Goal: Check status: Check status

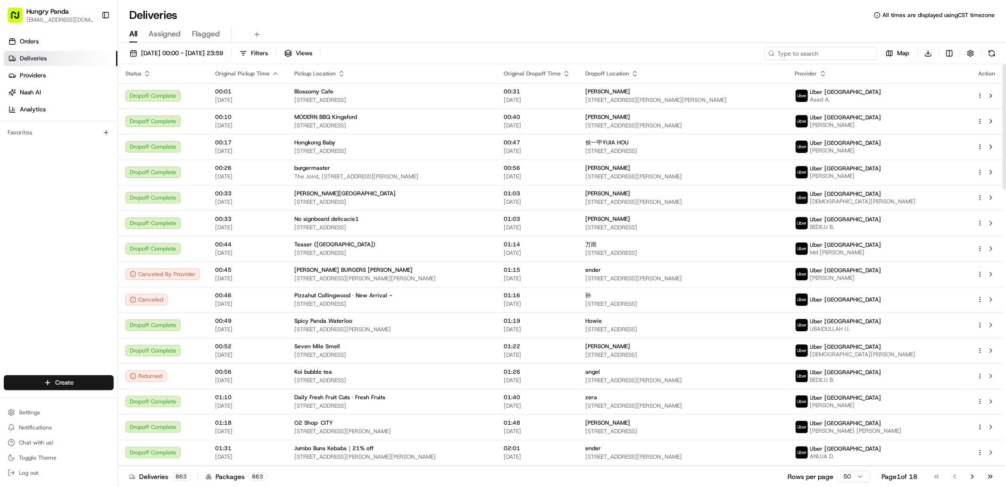
drag, startPoint x: 835, startPoint y: 50, endPoint x: 846, endPoint y: 68, distance: 20.9
click at [835, 50] on input at bounding box center [820, 53] width 113 height 13
paste input "061742380535477772370"
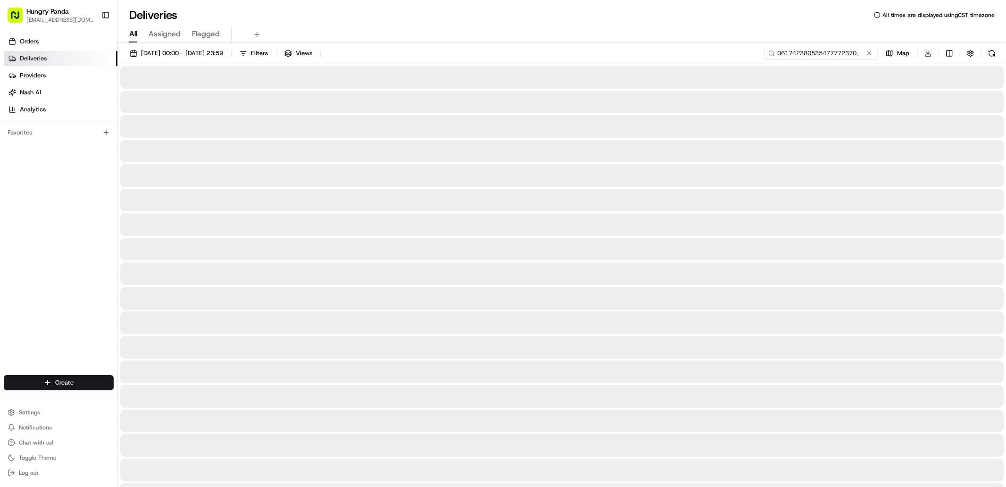
scroll to position [0, 2]
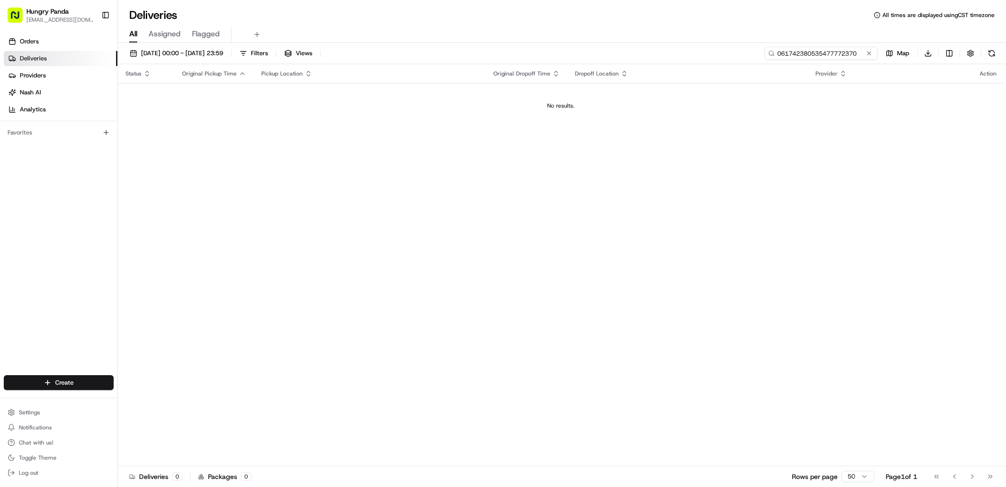
type input "061742380535477772370"
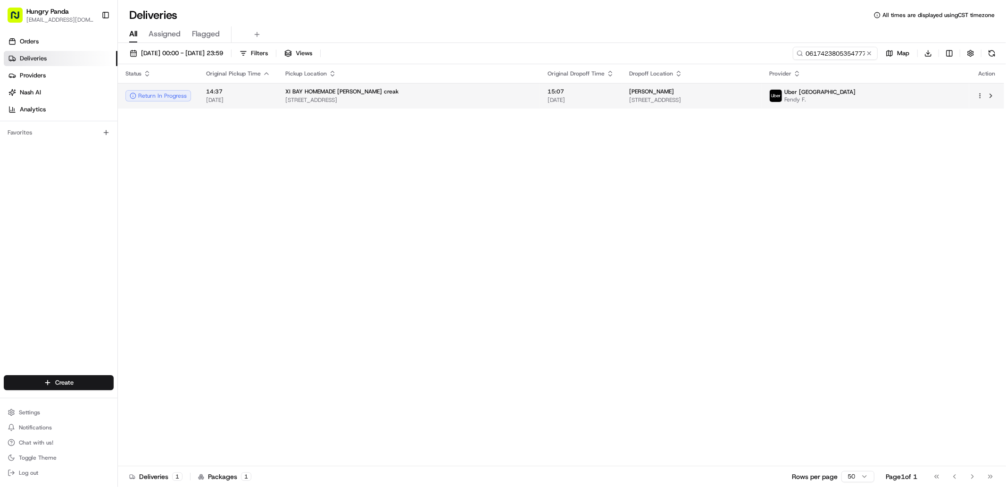
click at [312, 99] on span "[STREET_ADDRESS]" at bounding box center [408, 100] width 247 height 8
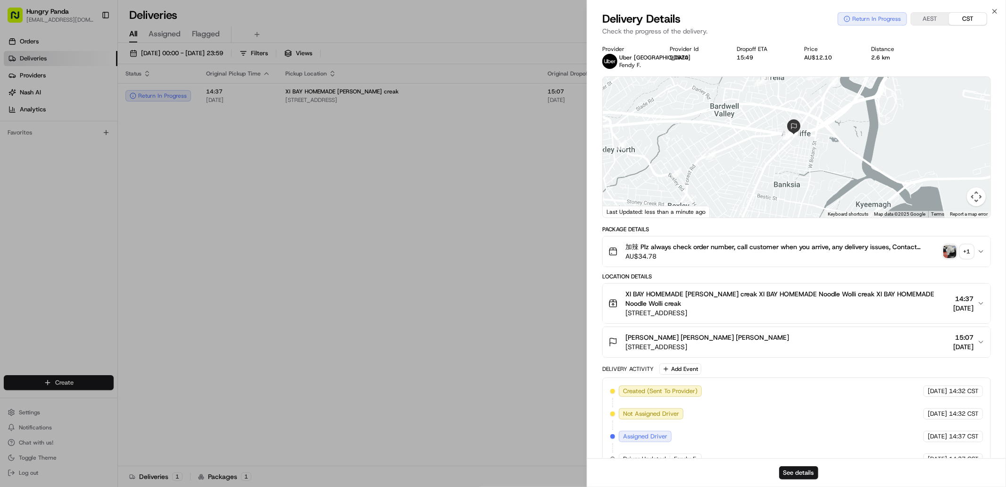
drag, startPoint x: 752, startPoint y: 179, endPoint x: 769, endPoint y: 121, distance: 60.4
click at [769, 121] on div at bounding box center [796, 147] width 388 height 140
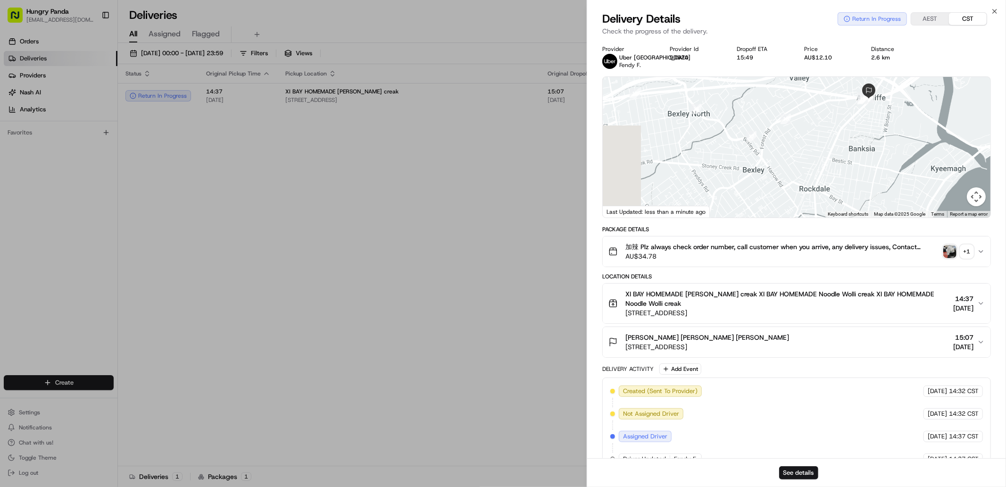
drag, startPoint x: 775, startPoint y: 211, endPoint x: 861, endPoint y: 109, distance: 133.1
click at [861, 109] on div at bounding box center [796, 147] width 388 height 140
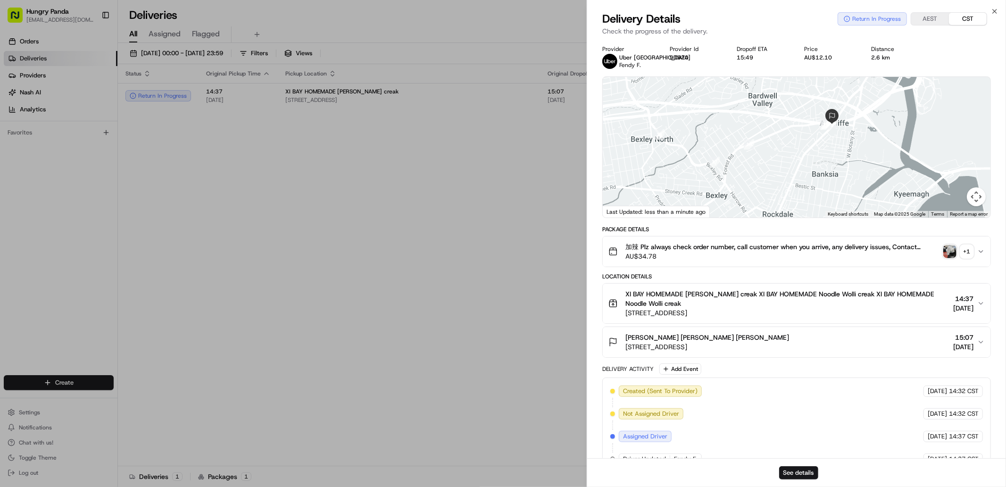
drag, startPoint x: 864, startPoint y: 162, endPoint x: 860, endPoint y: 167, distance: 6.7
click at [860, 166] on div at bounding box center [796, 147] width 388 height 140
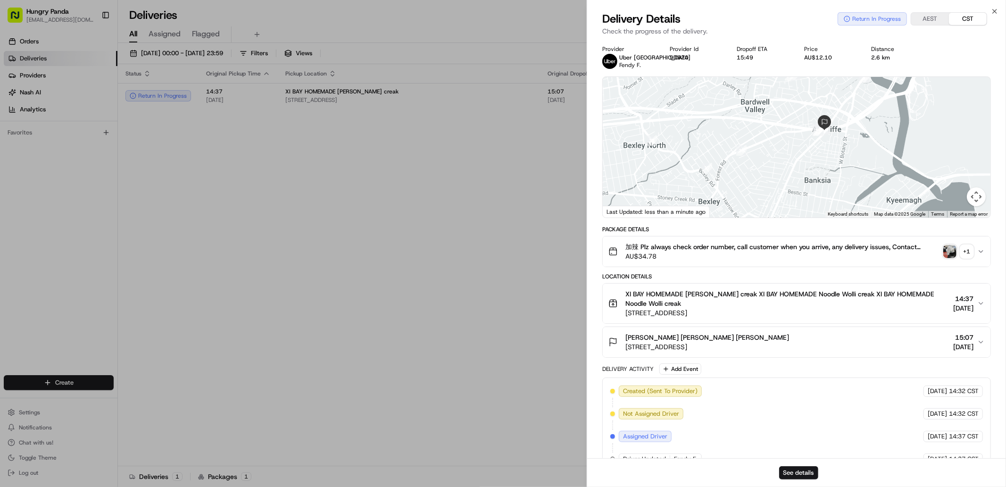
click at [966, 251] on div "+ 1" at bounding box center [966, 251] width 13 height 13
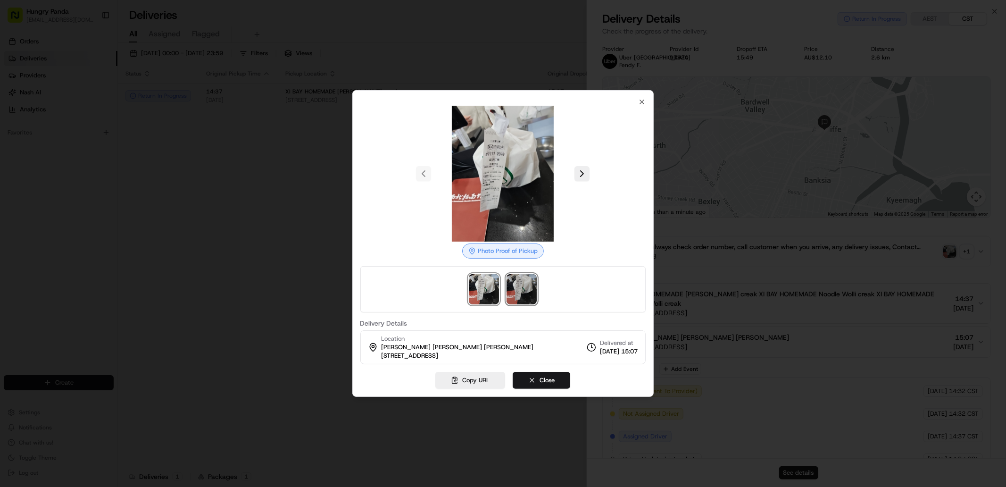
click at [535, 285] on img at bounding box center [521, 289] width 30 height 30
click at [638, 101] on icon "button" at bounding box center [642, 102] width 8 height 8
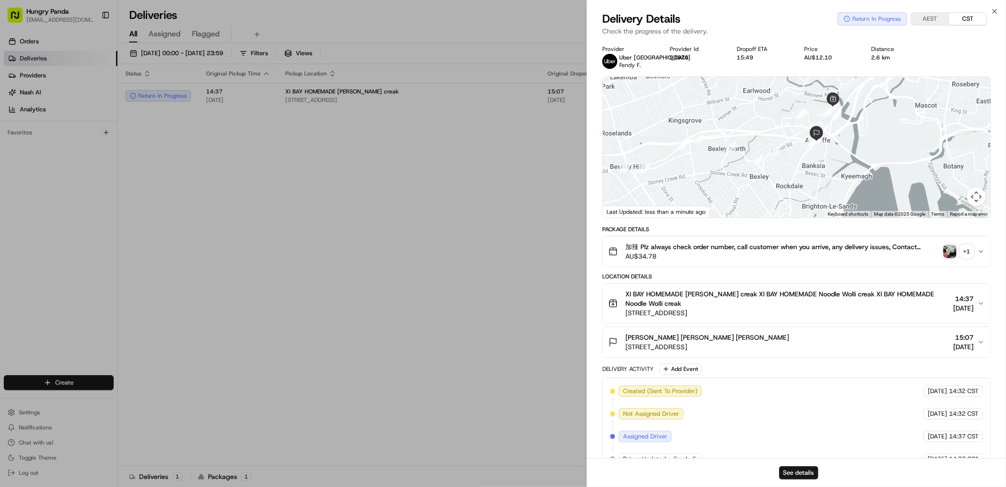
drag, startPoint x: 825, startPoint y: 141, endPoint x: 930, endPoint y: 107, distance: 109.9
click at [932, 104] on div at bounding box center [796, 147] width 388 height 140
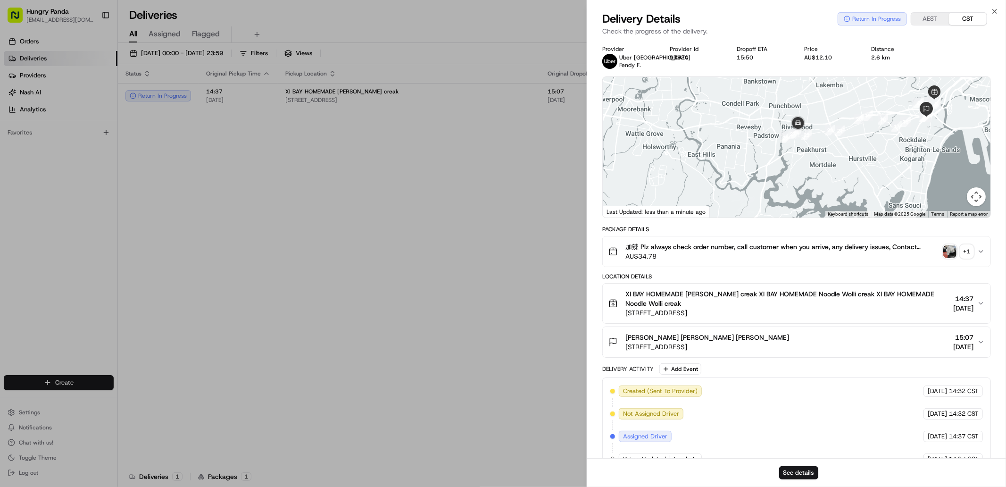
drag, startPoint x: 883, startPoint y: 181, endPoint x: 851, endPoint y: 193, distance: 34.5
click at [853, 199] on div at bounding box center [796, 147] width 388 height 140
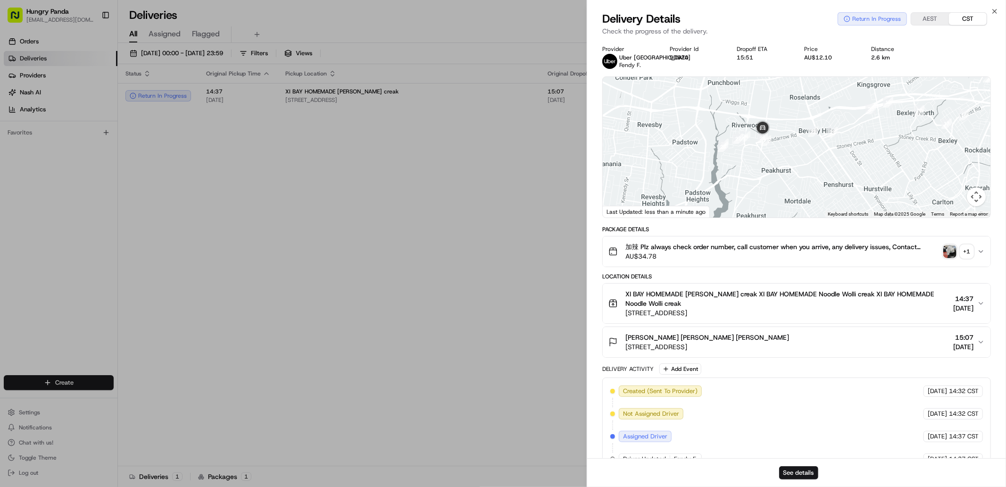
click at [802, 169] on div at bounding box center [796, 147] width 388 height 140
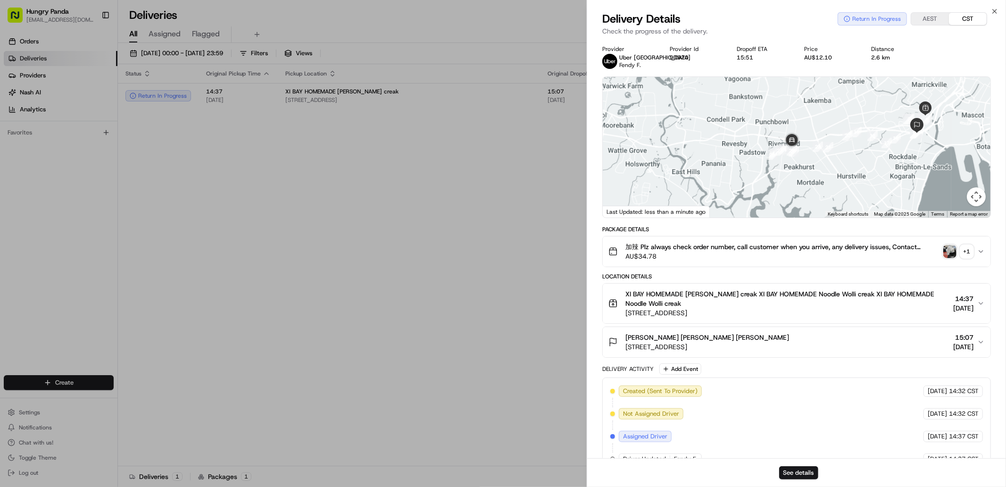
drag, startPoint x: 915, startPoint y: 163, endPoint x: 899, endPoint y: 163, distance: 15.6
click at [903, 163] on div at bounding box center [796, 147] width 388 height 140
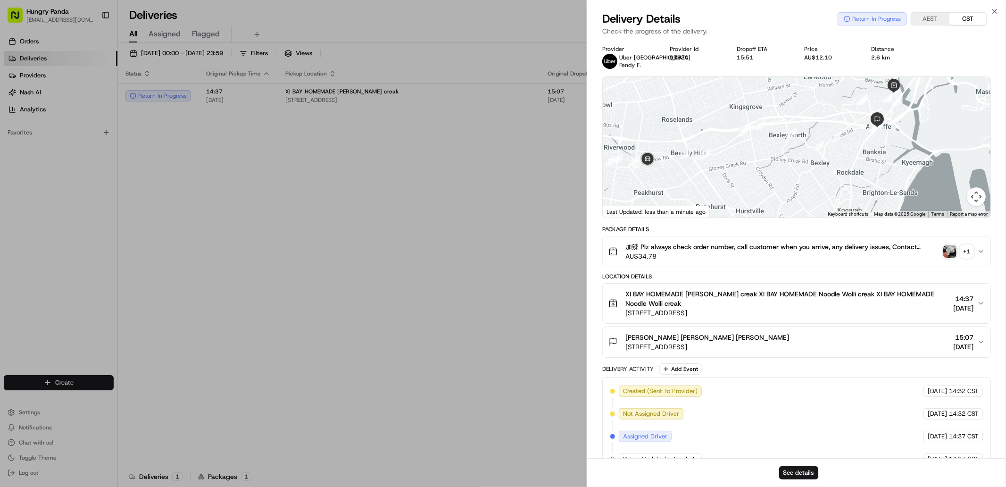
click at [761, 254] on span "AU$34.78" at bounding box center [782, 255] width 314 height 9
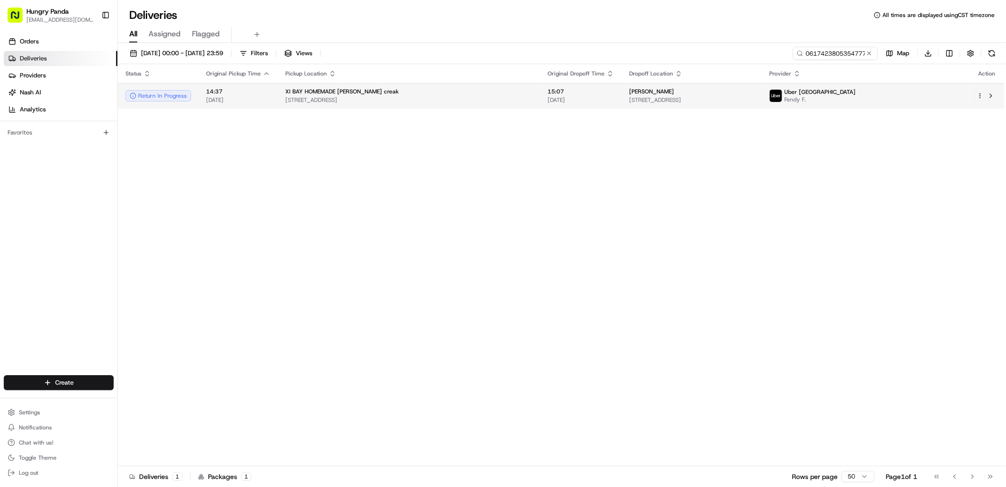
click at [571, 102] on span "[DATE]" at bounding box center [580, 100] width 66 height 8
